Goal: Browse casually: Explore the website without a specific task or goal

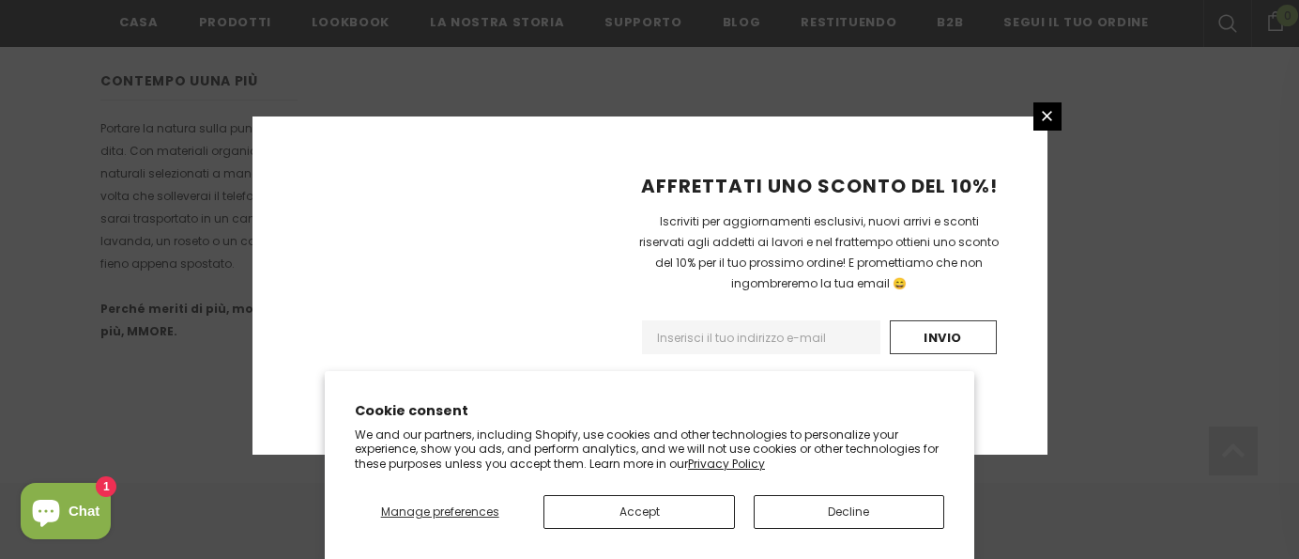
scroll to position [1366, 0]
